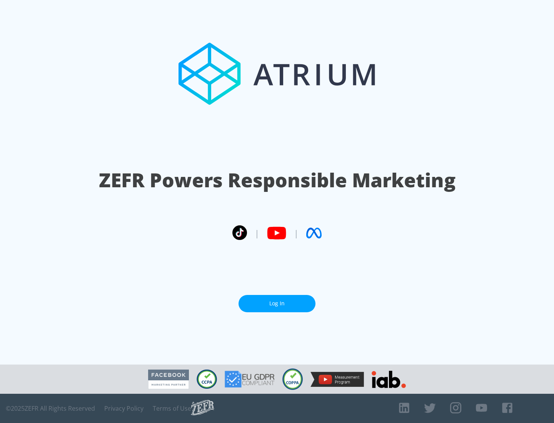
click at [277, 303] on link "Log In" at bounding box center [276, 303] width 77 height 17
